Goal: Information Seeking & Learning: Learn about a topic

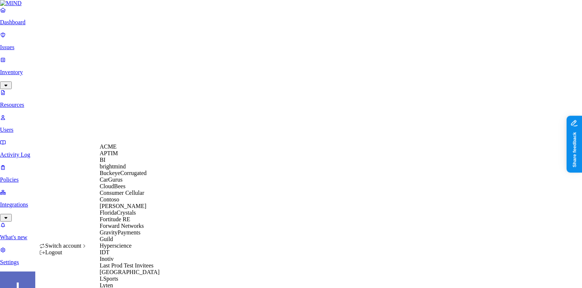
click at [118, 176] on span "BuckeyeCorrugated" at bounding box center [123, 173] width 47 height 6
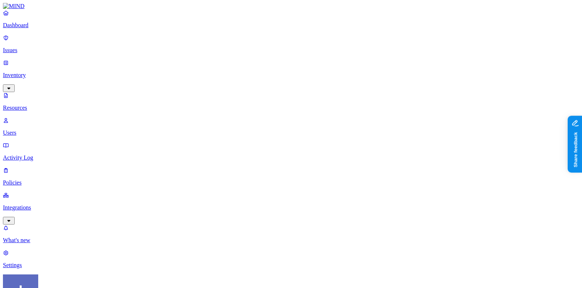
click at [47, 28] on link "Dashboard" at bounding box center [291, 19] width 576 height 19
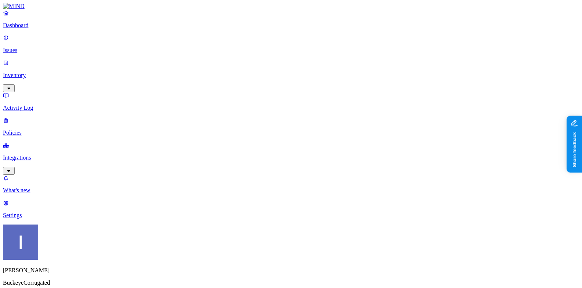
scroll to position [12, 0]
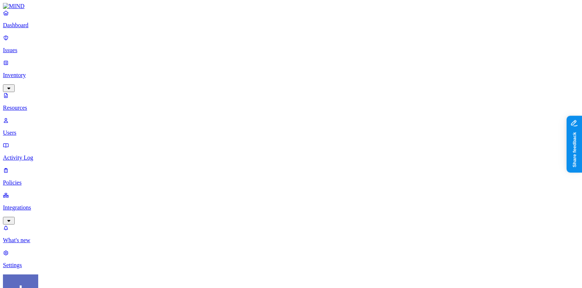
click at [46, 29] on p "Dashboard" at bounding box center [291, 25] width 576 height 7
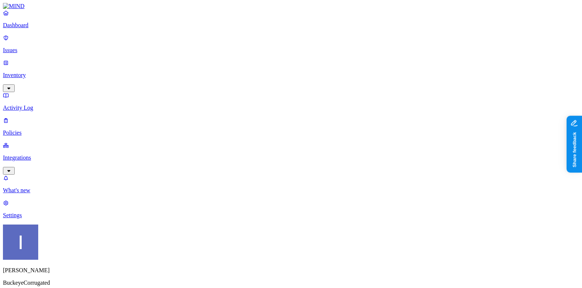
click at [23, 155] on p "Integrations" at bounding box center [291, 158] width 576 height 7
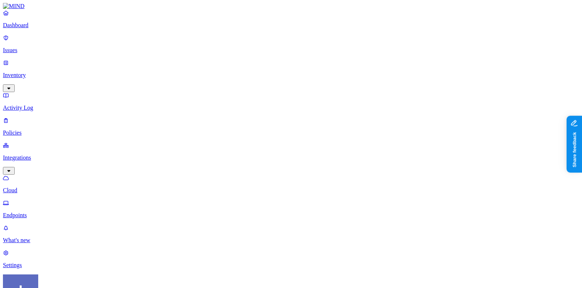
click at [37, 212] on p "Endpoints" at bounding box center [291, 215] width 576 height 7
click at [37, 130] on p "Policies" at bounding box center [291, 133] width 576 height 7
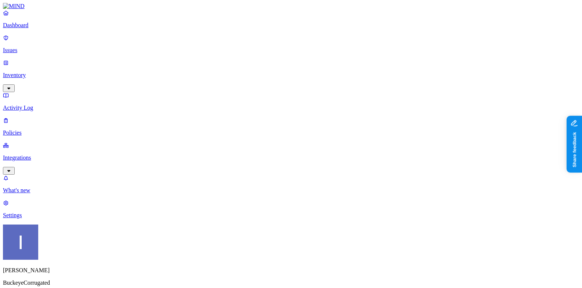
click at [39, 105] on p "Activity Log" at bounding box center [291, 108] width 576 height 7
click at [37, 72] on p "Inventory" at bounding box center [291, 75] width 576 height 7
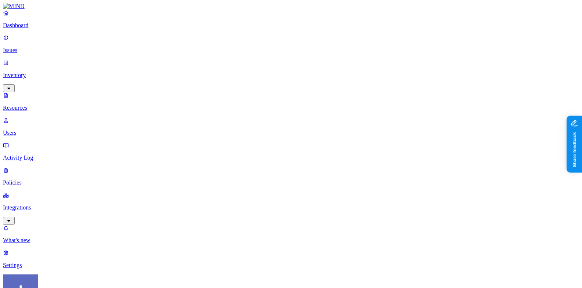
click at [44, 42] on link "Issues" at bounding box center [291, 44] width 576 height 19
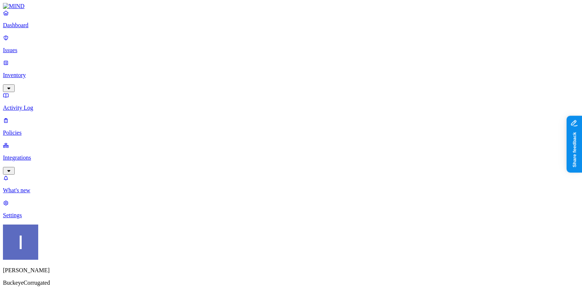
click at [46, 10] on link at bounding box center [291, 6] width 576 height 7
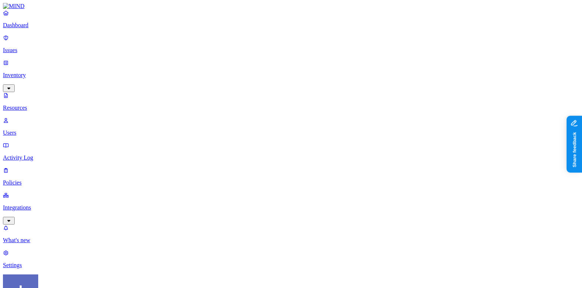
scroll to position [166, 0]
click at [31, 29] on p "Dashboard" at bounding box center [291, 25] width 576 height 7
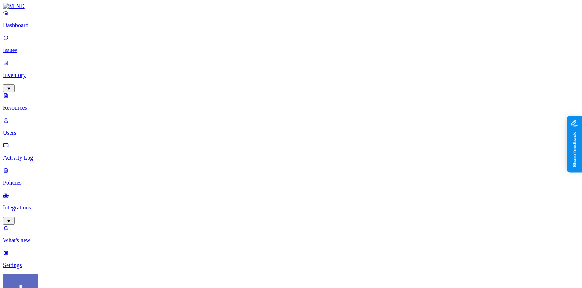
click at [26, 41] on link "Issues" at bounding box center [291, 44] width 576 height 19
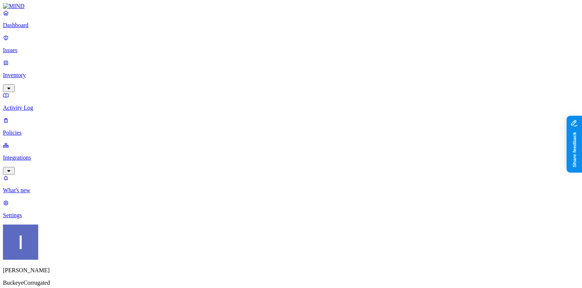
click at [31, 29] on p "Dashboard" at bounding box center [291, 25] width 576 height 7
drag, startPoint x: 234, startPoint y: 201, endPoint x: 329, endPoint y: 204, distance: 94.9
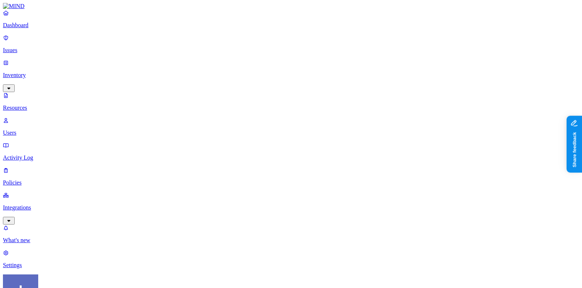
click at [14, 10] on link at bounding box center [291, 6] width 576 height 7
click at [19, 29] on p "Dashboard" at bounding box center [291, 25] width 576 height 7
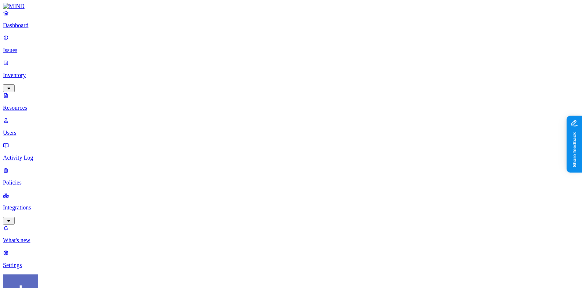
click at [39, 29] on p "Dashboard" at bounding box center [291, 25] width 576 height 7
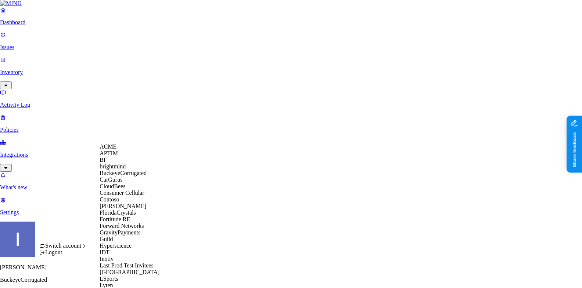
scroll to position [431, 0]
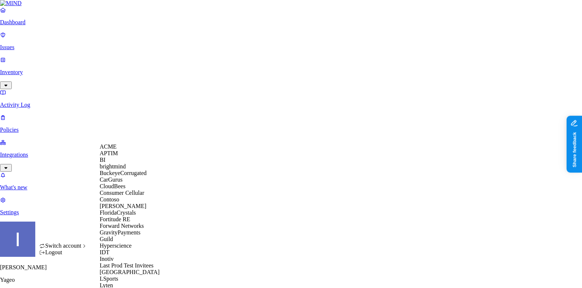
click at [114, 176] on span "BuckeyeCorrugated" at bounding box center [123, 173] width 47 height 6
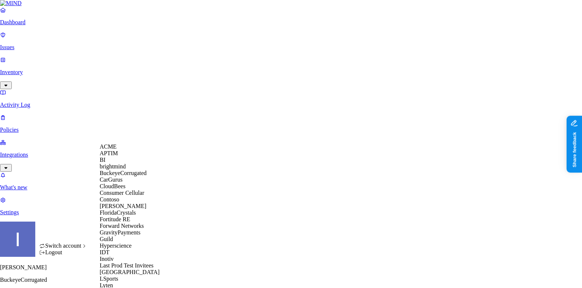
click at [128, 149] on div "ACME" at bounding box center [135, 147] width 71 height 7
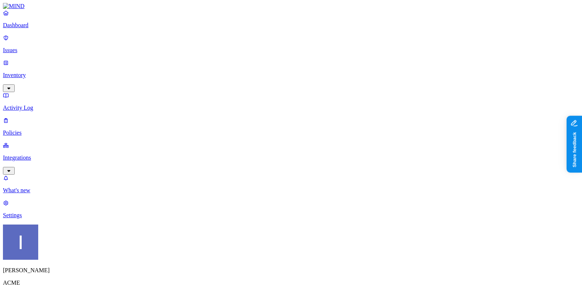
click at [51, 72] on p "Inventory" at bounding box center [291, 75] width 576 height 7
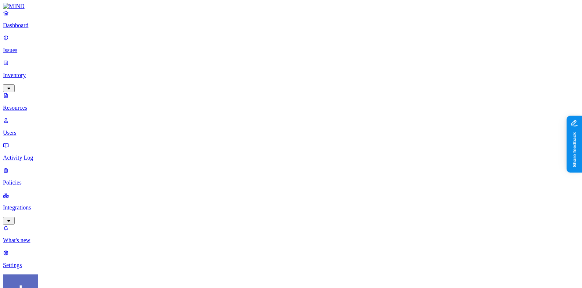
click at [26, 188] on nav "Dashboard Issues Inventory Resources Users Activity Log Policies Integrations W…" at bounding box center [291, 139] width 576 height 259
click at [29, 117] on link "Users" at bounding box center [291, 126] width 576 height 19
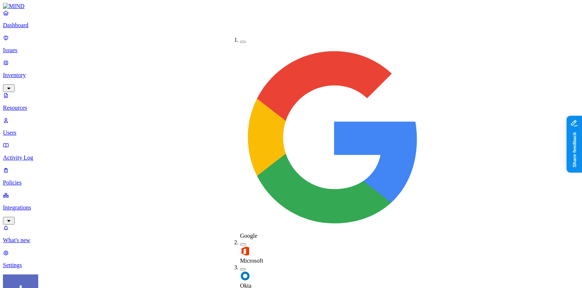
click at [240, 265] on div "Okta" at bounding box center [240, 277] width 0 height 25
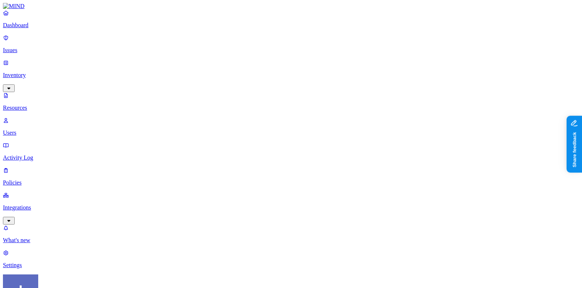
click at [10, 28] on link "Dashboard" at bounding box center [291, 19] width 576 height 19
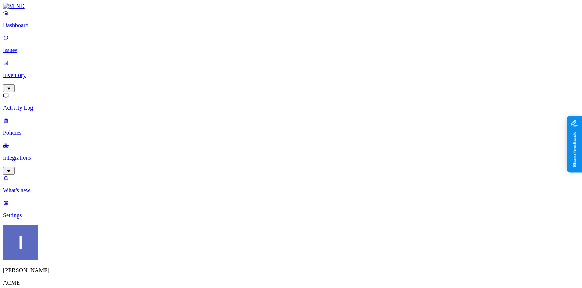
scroll to position [20, 0]
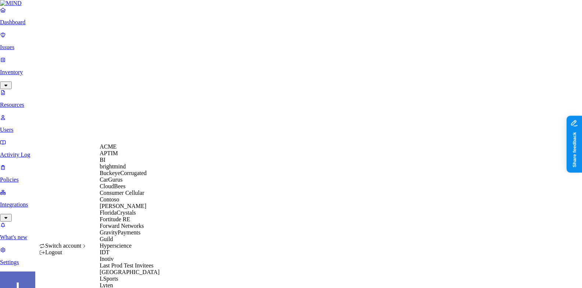
scroll to position [7, 0]
click at [122, 176] on span "BuckeyeCorrugated" at bounding box center [123, 173] width 47 height 6
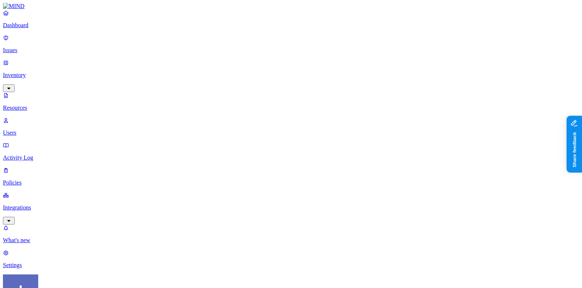
click at [50, 29] on p "Dashboard" at bounding box center [291, 25] width 576 height 7
